Goal: Task Accomplishment & Management: Use online tool/utility

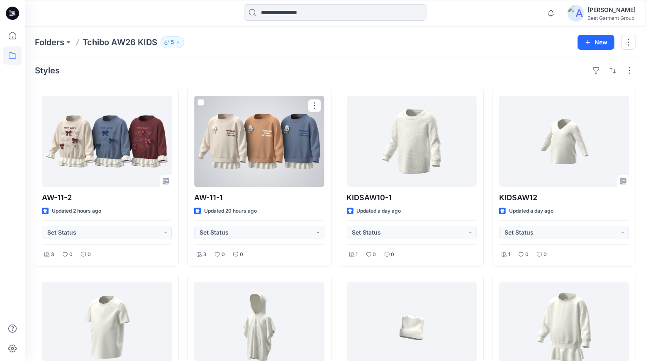
scroll to position [7, 0]
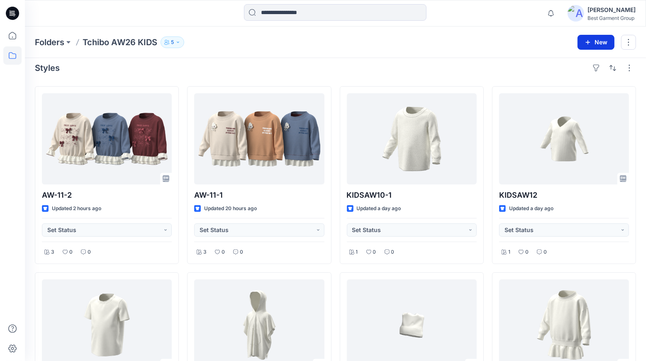
click at [582, 42] on button "New" at bounding box center [595, 42] width 37 height 15
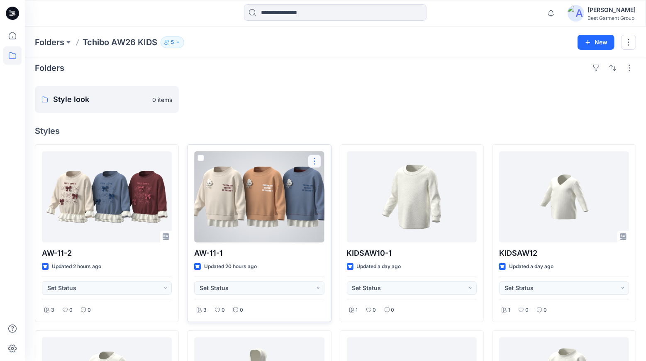
click at [312, 165] on button "button" at bounding box center [314, 161] width 13 height 13
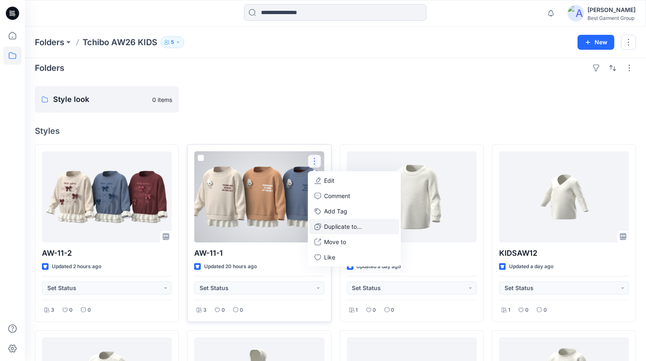
click at [360, 229] on p "Duplicate to..." at bounding box center [343, 226] width 38 height 9
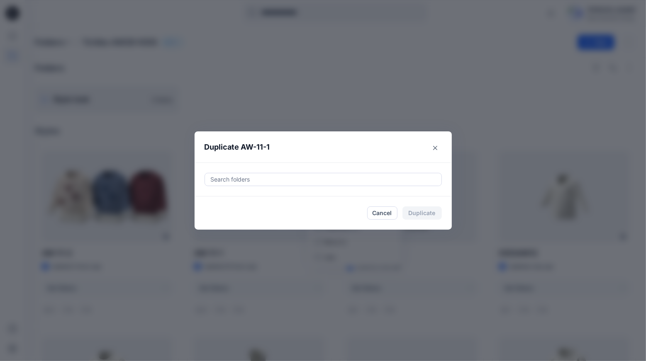
click at [276, 180] on div at bounding box center [323, 180] width 226 height 10
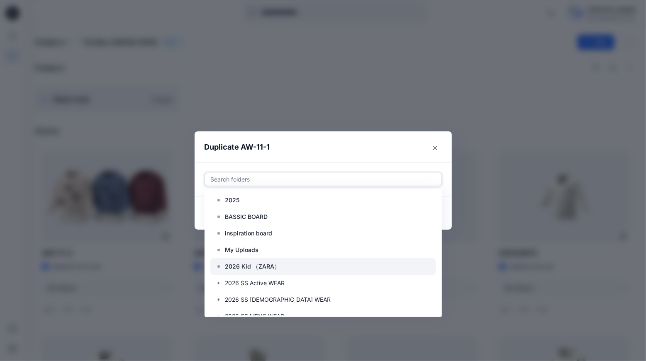
scroll to position [5, 0]
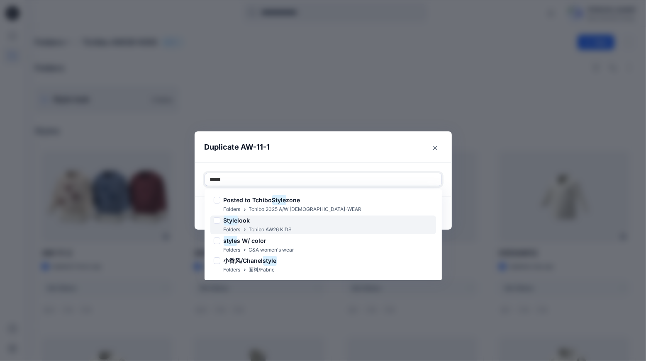
click at [297, 225] on div "Style look Folders Tchibo AW26 KIDS" at bounding box center [323, 225] width 226 height 19
click at [231, 223] on mark "Style" at bounding box center [230, 220] width 14 height 11
click at [224, 222] on div "Style look" at bounding box center [253, 221] width 78 height 10
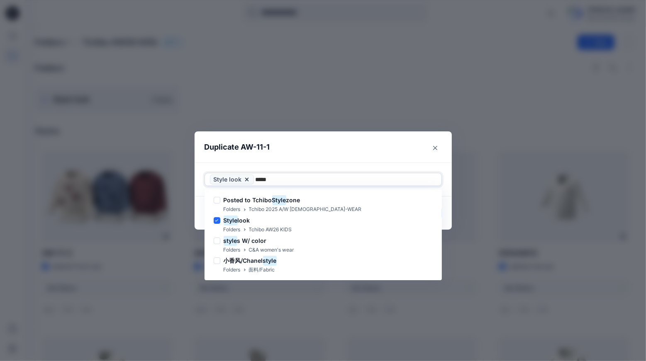
click at [211, 219] on div "Posted to Tchibo Style zone Folders Tchibo 2025 A/W [DEMOGRAPHIC_DATA]-WEAR Sty…" at bounding box center [323, 234] width 234 height 87
type input "*****"
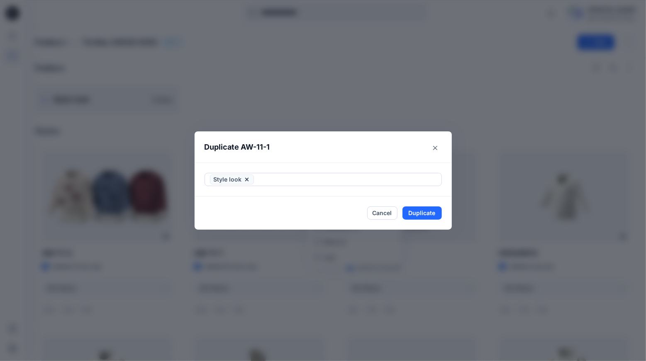
click at [192, 205] on div "Duplicate AW-11-1 Style look Cancel Duplicate" at bounding box center [323, 180] width 646 height 361
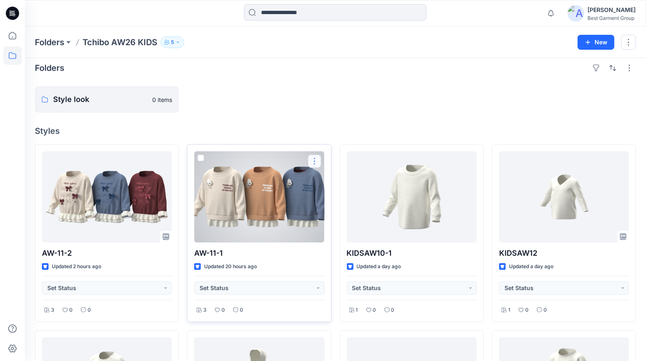
click at [314, 164] on button "button" at bounding box center [314, 161] width 13 height 13
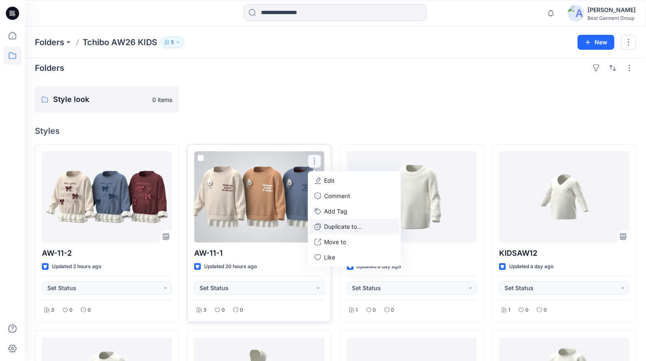
click at [334, 224] on p "Duplicate to..." at bounding box center [343, 226] width 38 height 9
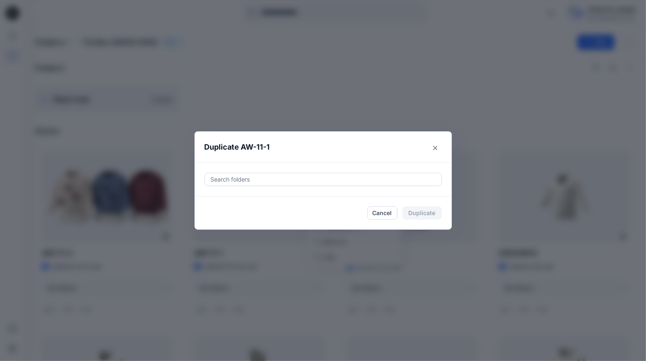
click at [239, 180] on div at bounding box center [323, 180] width 226 height 10
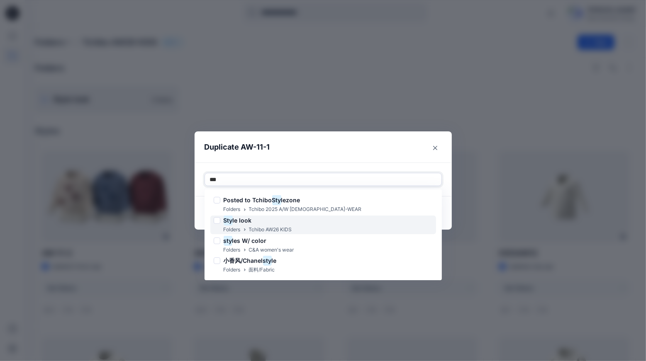
click at [254, 222] on div "Sty le look" at bounding box center [253, 221] width 78 height 10
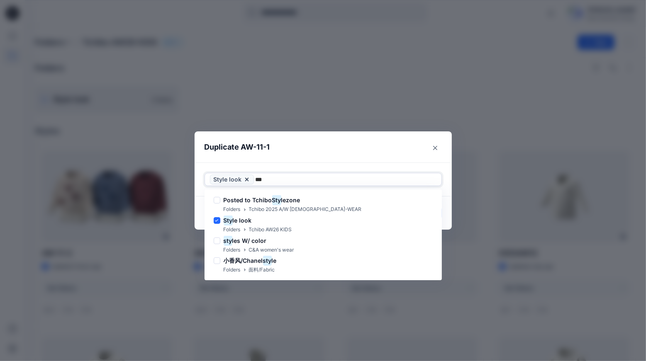
type input "***"
click at [447, 204] on footer "Cancel Duplicate" at bounding box center [322, 213] width 257 height 33
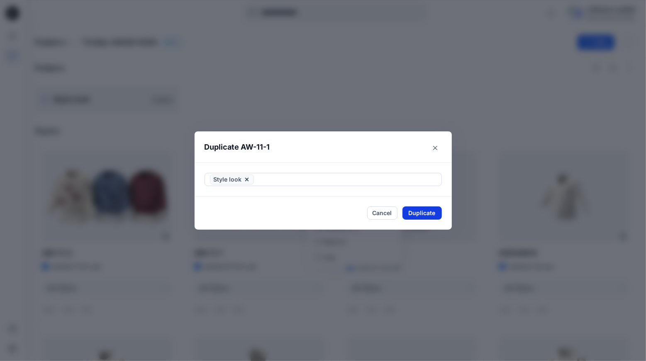
click at [436, 207] on button "Duplicate" at bounding box center [421, 212] width 39 height 13
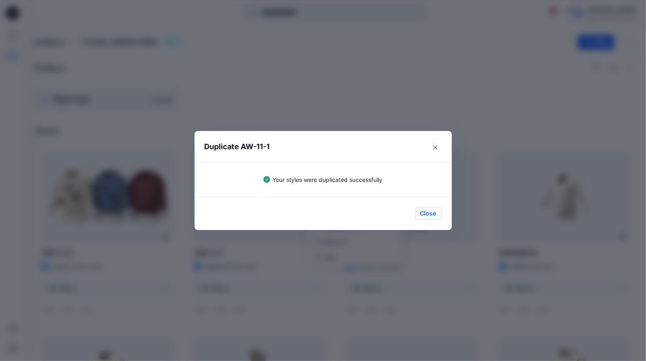
click at [433, 211] on button "Close" at bounding box center [428, 213] width 27 height 13
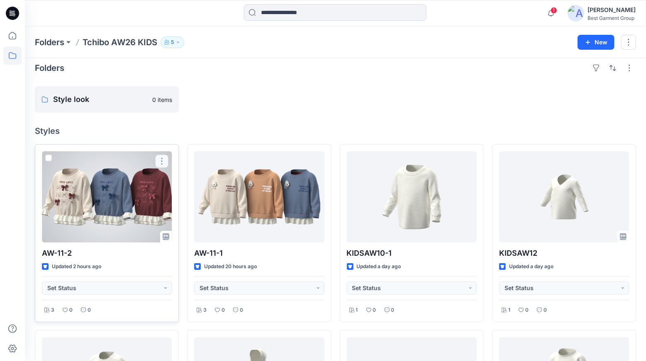
click at [162, 163] on button "button" at bounding box center [161, 161] width 13 height 13
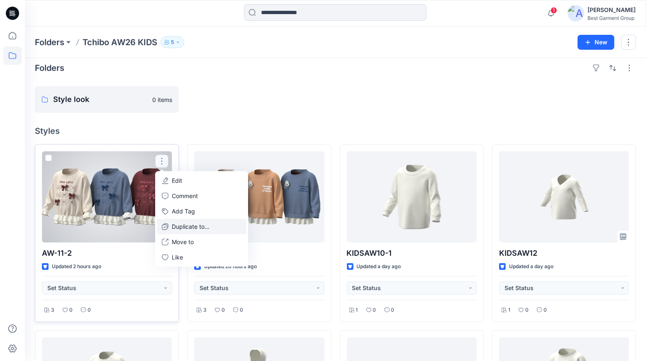
click at [202, 231] on button "Duplicate to..." at bounding box center [202, 226] width 90 height 15
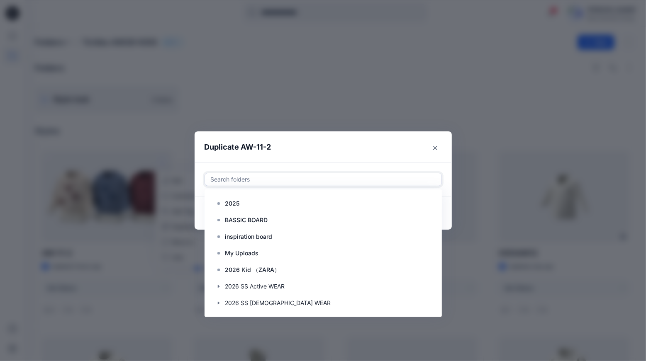
click at [287, 180] on div at bounding box center [323, 180] width 226 height 10
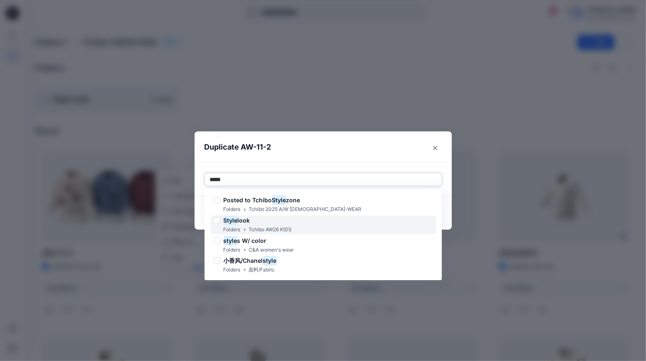
click at [219, 221] on div at bounding box center [217, 220] width 7 height 7
click at [303, 226] on div "Style look Folders Tchibo AW26 KIDS" at bounding box center [323, 225] width 226 height 19
click at [373, 232] on div "Style look Folders Tchibo AW26 KIDS" at bounding box center [323, 225] width 226 height 19
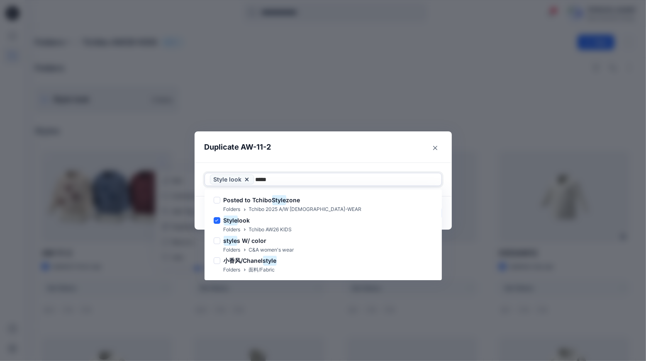
type input "*****"
click at [451, 204] on footer "Cancel Duplicate" at bounding box center [322, 213] width 257 height 33
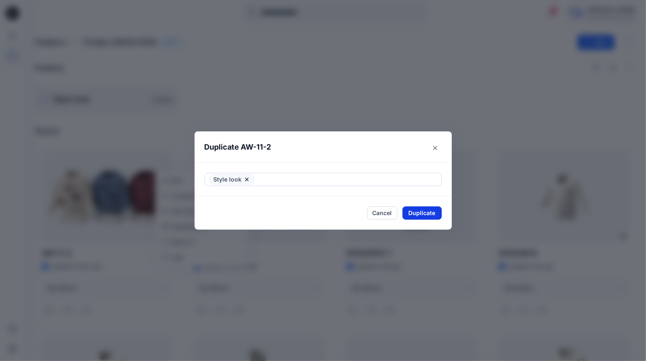
click at [431, 213] on button "Duplicate" at bounding box center [421, 212] width 39 height 13
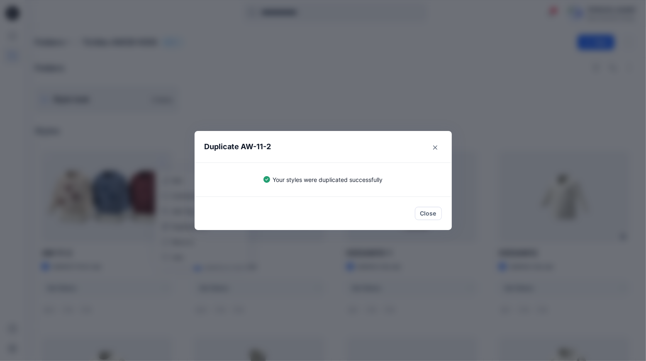
click at [431, 213] on button "Close" at bounding box center [428, 213] width 27 height 13
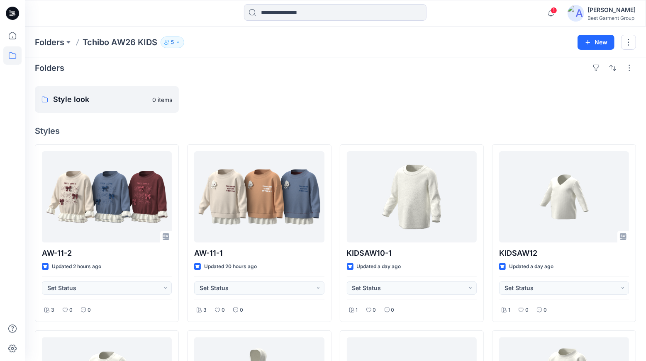
click at [559, 14] on button "button" at bounding box center [550, 13] width 17 height 17
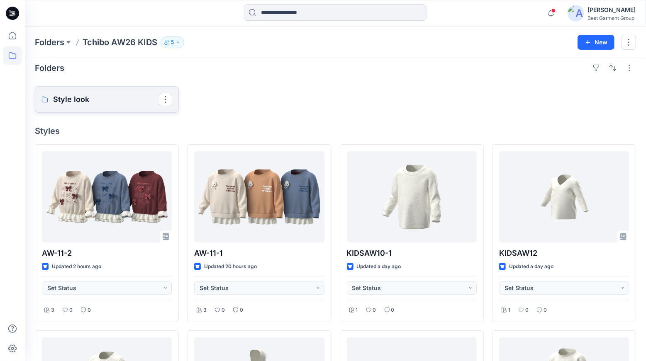
click at [97, 100] on p "Style look" at bounding box center [106, 100] width 106 height 12
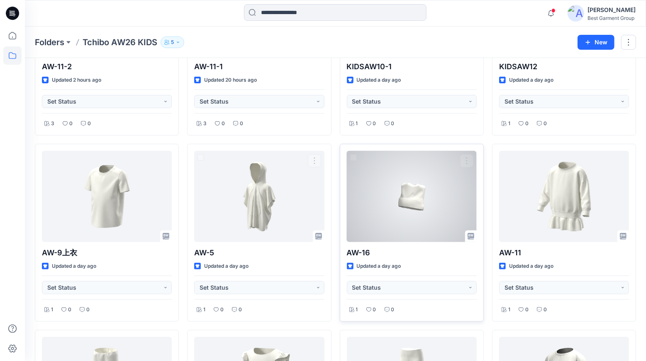
scroll to position [194, 0]
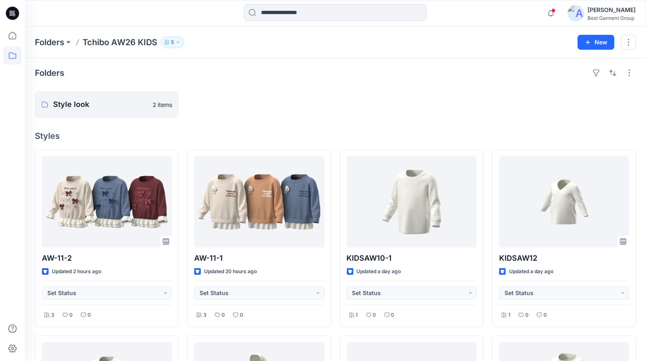
scroll to position [0, 0]
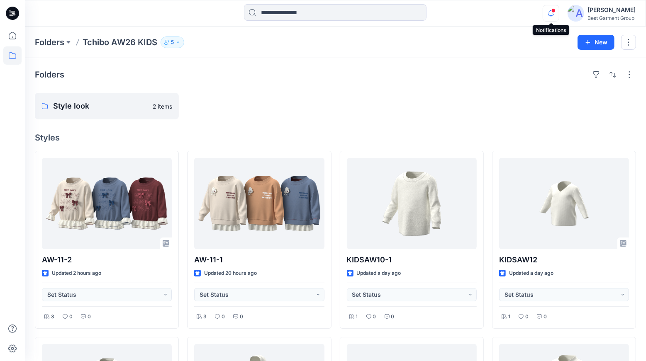
click at [548, 10] on icon "button" at bounding box center [551, 13] width 16 height 17
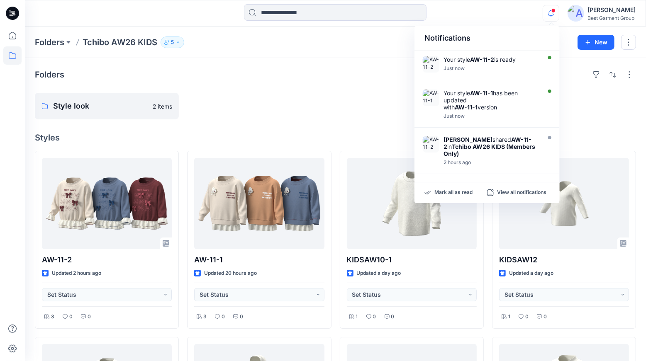
click at [310, 110] on div at bounding box center [259, 106] width 144 height 27
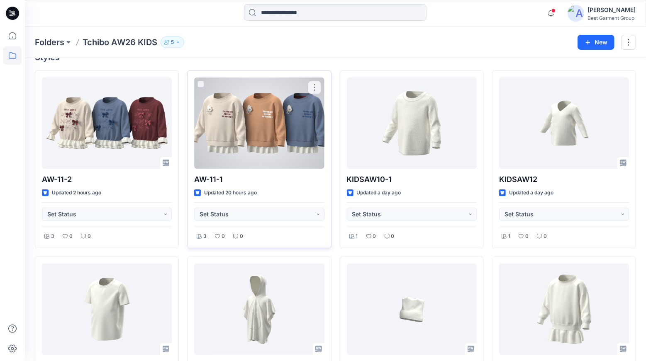
scroll to position [87, 0]
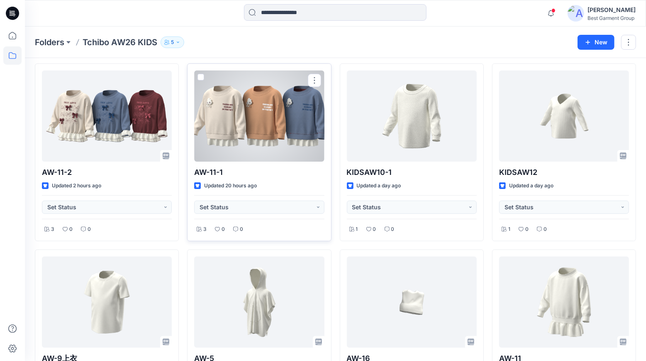
click at [265, 129] on div at bounding box center [259, 115] width 130 height 91
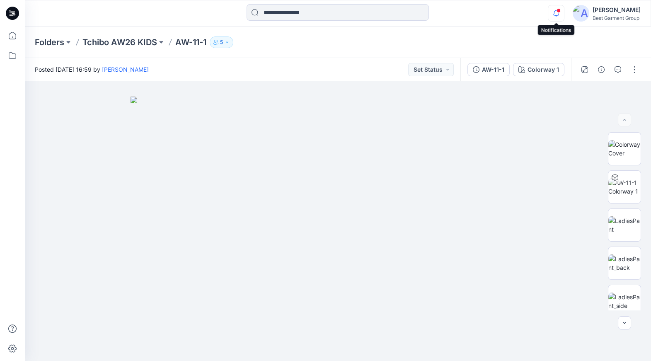
click at [561, 15] on icon "button" at bounding box center [557, 13] width 16 height 17
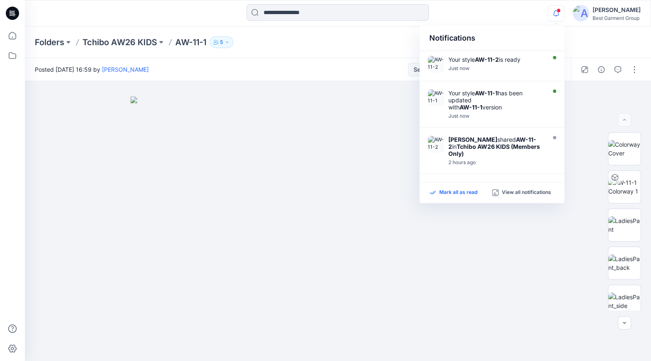
click at [452, 196] on p "Mark all as read" at bounding box center [459, 192] width 38 height 7
click at [556, 10] on icon "button" at bounding box center [557, 13] width 16 height 17
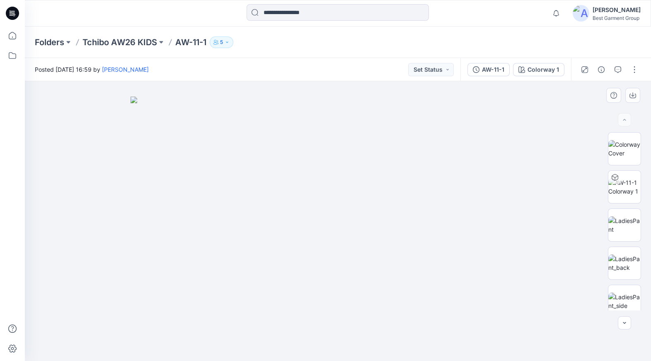
click at [223, 208] on img at bounding box center [338, 229] width 415 height 264
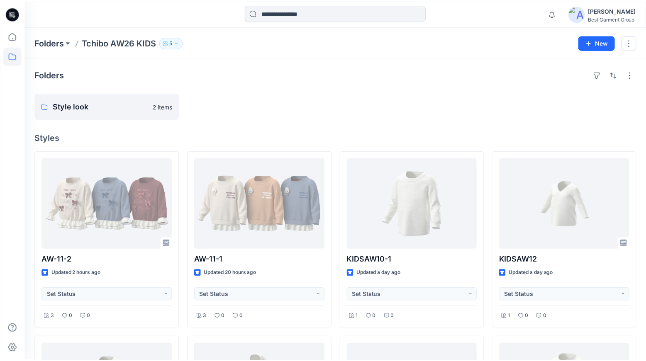
scroll to position [87, 0]
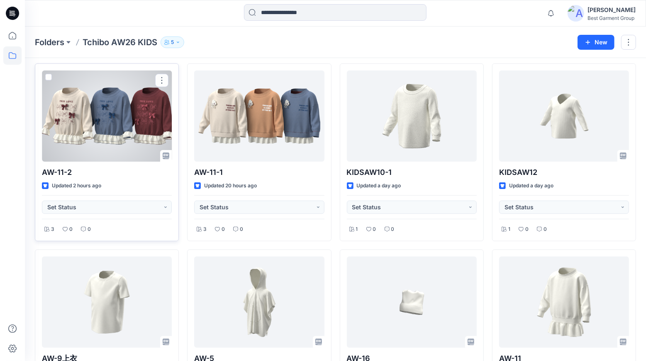
click at [87, 140] on div at bounding box center [107, 115] width 130 height 91
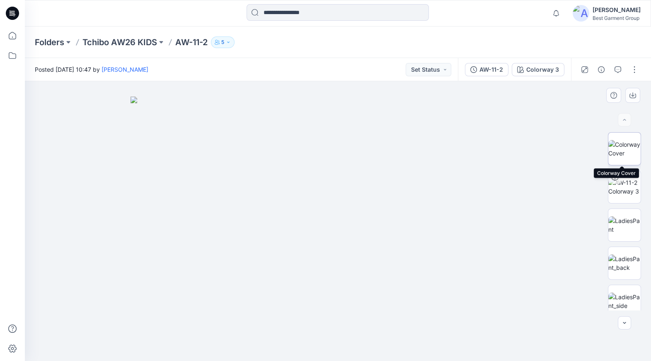
click at [624, 151] on img at bounding box center [625, 148] width 32 height 17
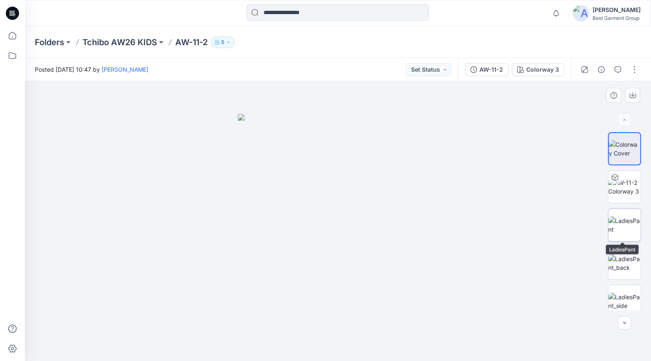
click at [615, 234] on img at bounding box center [625, 224] width 32 height 17
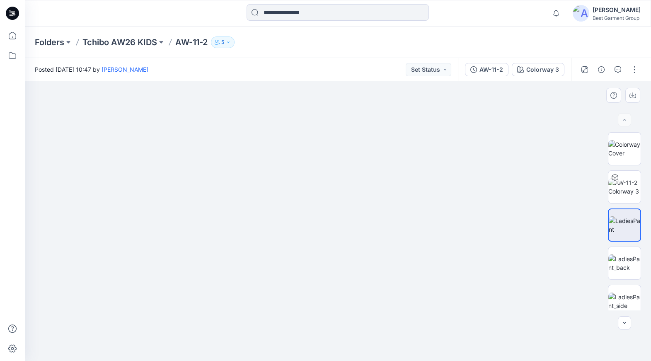
drag, startPoint x: 341, startPoint y: 162, endPoint x: 359, endPoint y: 258, distance: 98.4
drag, startPoint x: 376, startPoint y: 175, endPoint x: 179, endPoint y: 104, distance: 209.3
drag, startPoint x: 262, startPoint y: 189, endPoint x: 413, endPoint y: 234, distance: 157.3
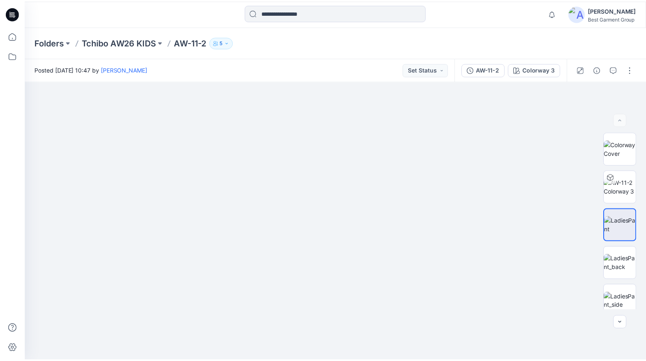
scroll to position [87, 0]
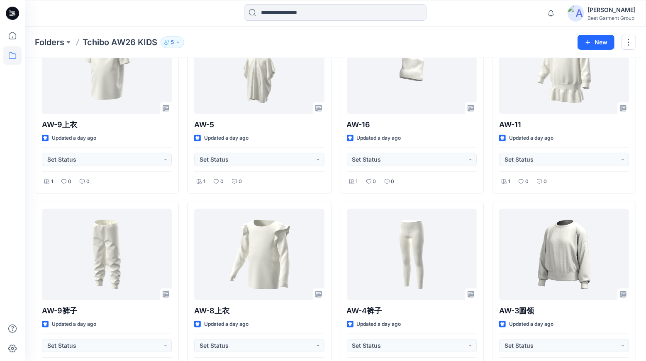
scroll to position [0, 0]
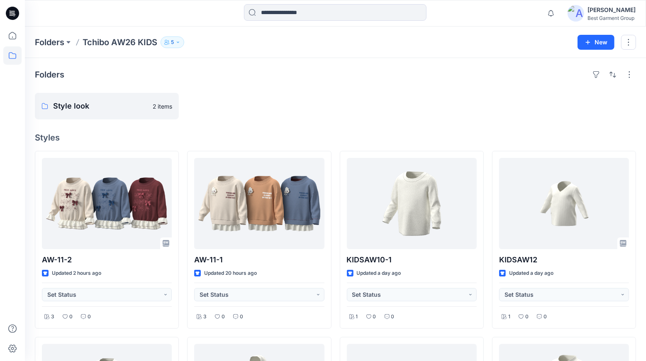
click at [318, 101] on div at bounding box center [259, 106] width 144 height 27
